Goal: Find specific page/section: Find specific page/section

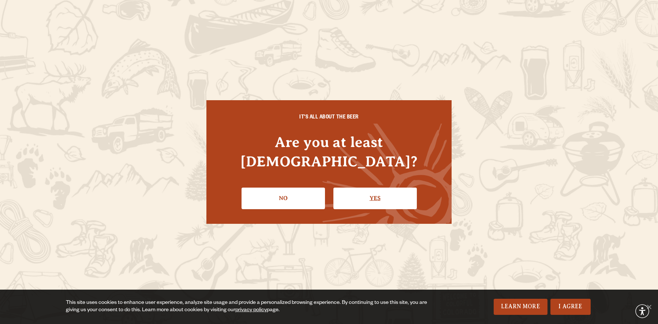
click at [354, 188] on link "Yes" at bounding box center [374, 198] width 83 height 21
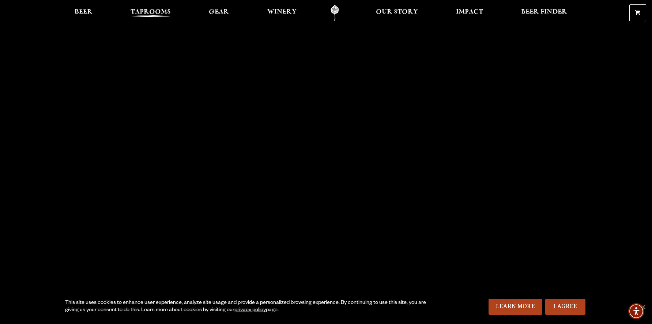
click at [138, 13] on span "Taprooms" at bounding box center [151, 12] width 40 height 6
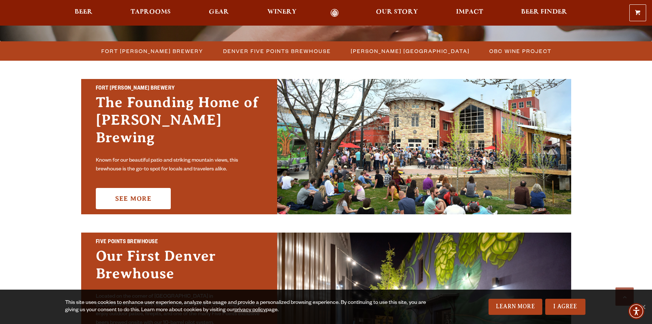
scroll to position [194, 0]
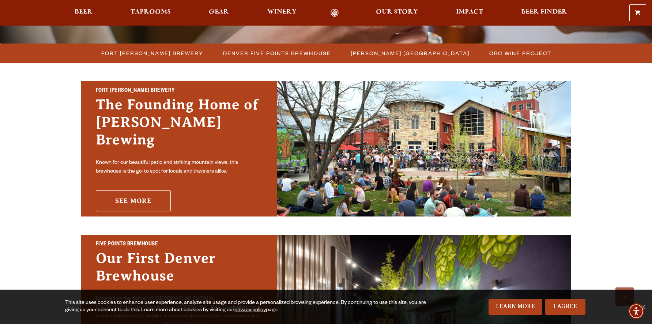
click at [140, 197] on link "See More" at bounding box center [133, 200] width 75 height 21
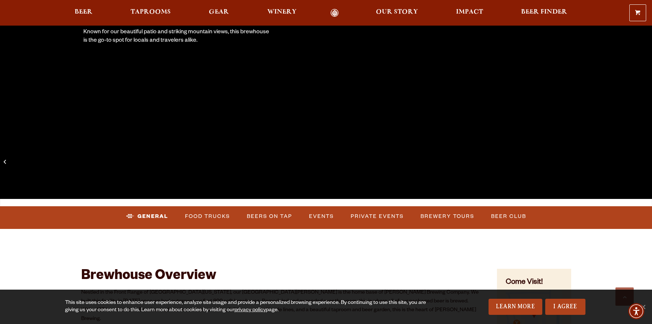
scroll to position [246, 0]
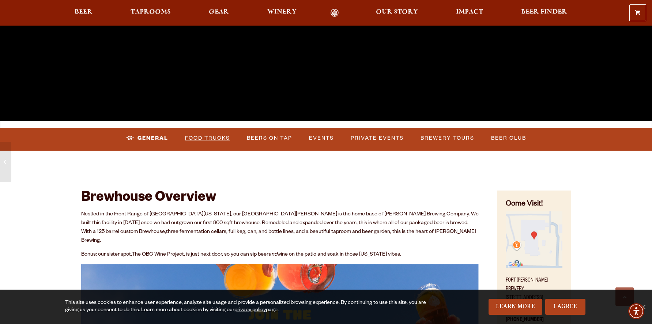
click at [209, 137] on link "Food Trucks" at bounding box center [207, 138] width 51 height 17
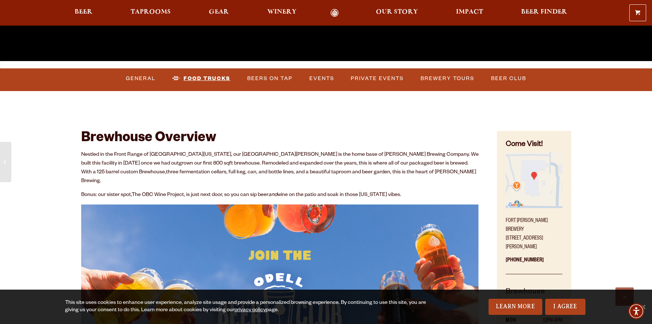
scroll to position [305, 0]
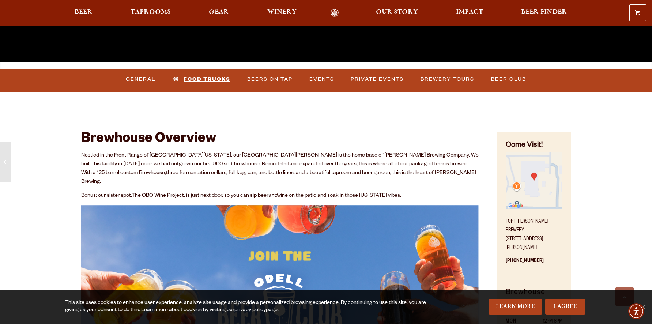
click at [212, 79] on link "Food Trucks" at bounding box center [201, 79] width 64 height 17
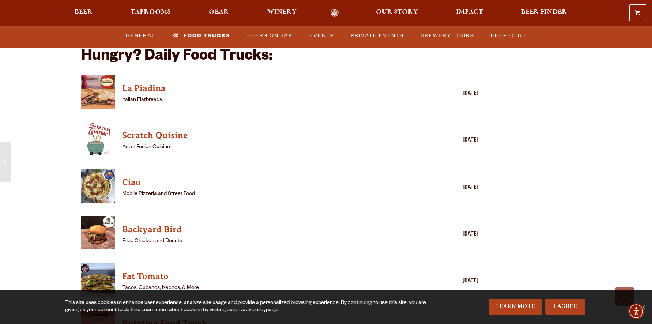
scroll to position [1826, 0]
click at [146, 270] on h4 "Fat Tomato" at bounding box center [269, 276] width 295 height 12
